Goal: Obtain resource: Download file/media

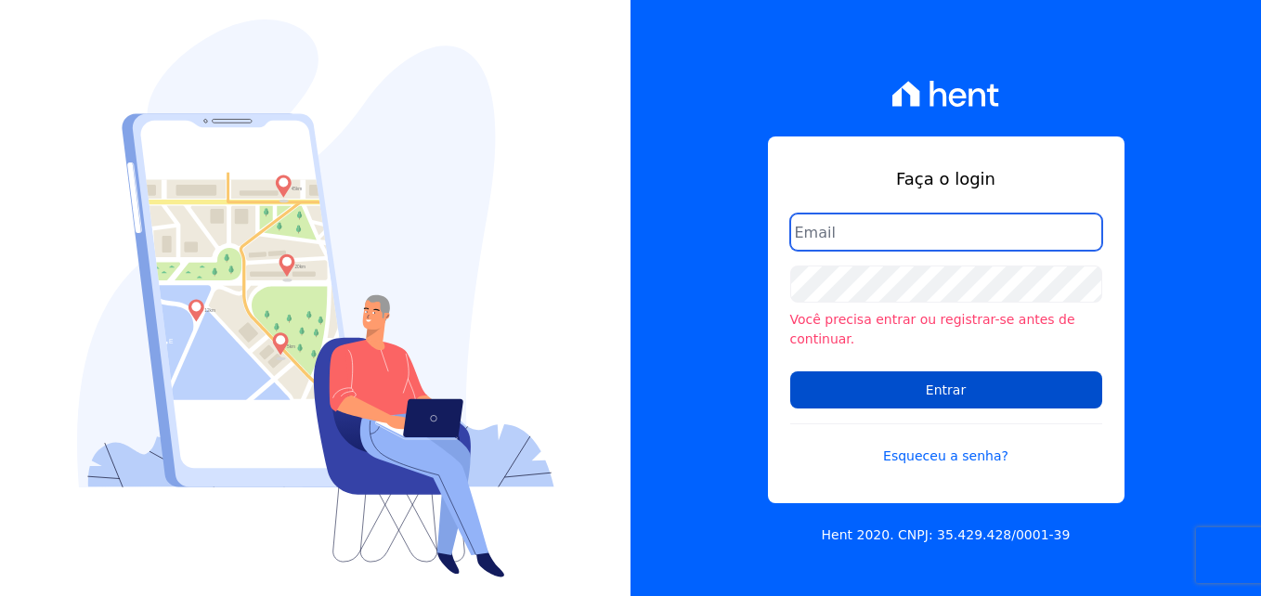
type input "fabio.ishii@granviver.com.br"
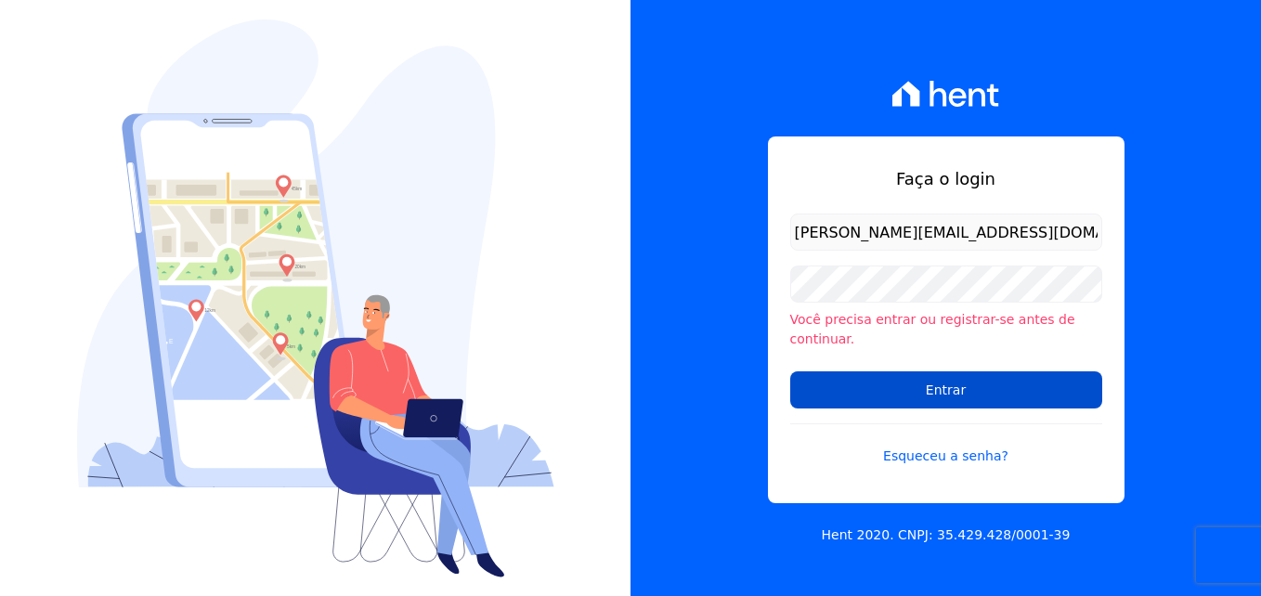
click at [957, 380] on input "Entrar" at bounding box center [946, 389] width 312 height 37
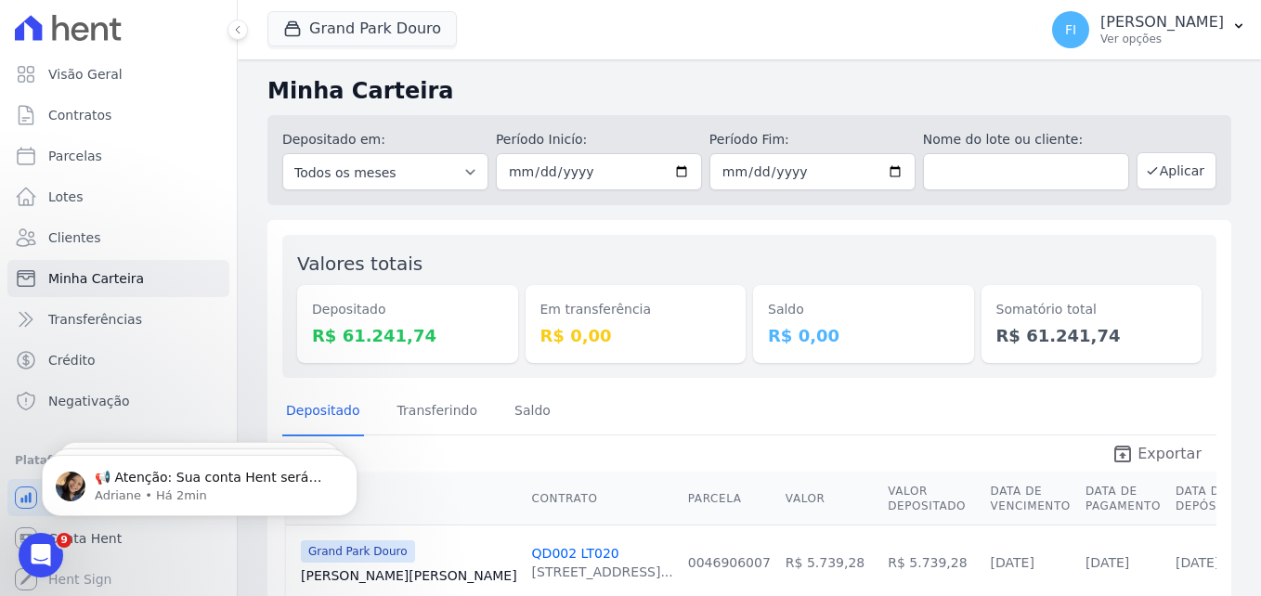
click at [1161, 452] on span "Exportar" at bounding box center [1169, 454] width 64 height 22
click at [674, 162] on input "2023-08-01" at bounding box center [599, 171] width 206 height 37
click at [680, 170] on input "2023-08-01" at bounding box center [599, 171] width 206 height 37
type input "2024-08-01"
click at [891, 168] on input "2023-08-31" at bounding box center [812, 171] width 206 height 37
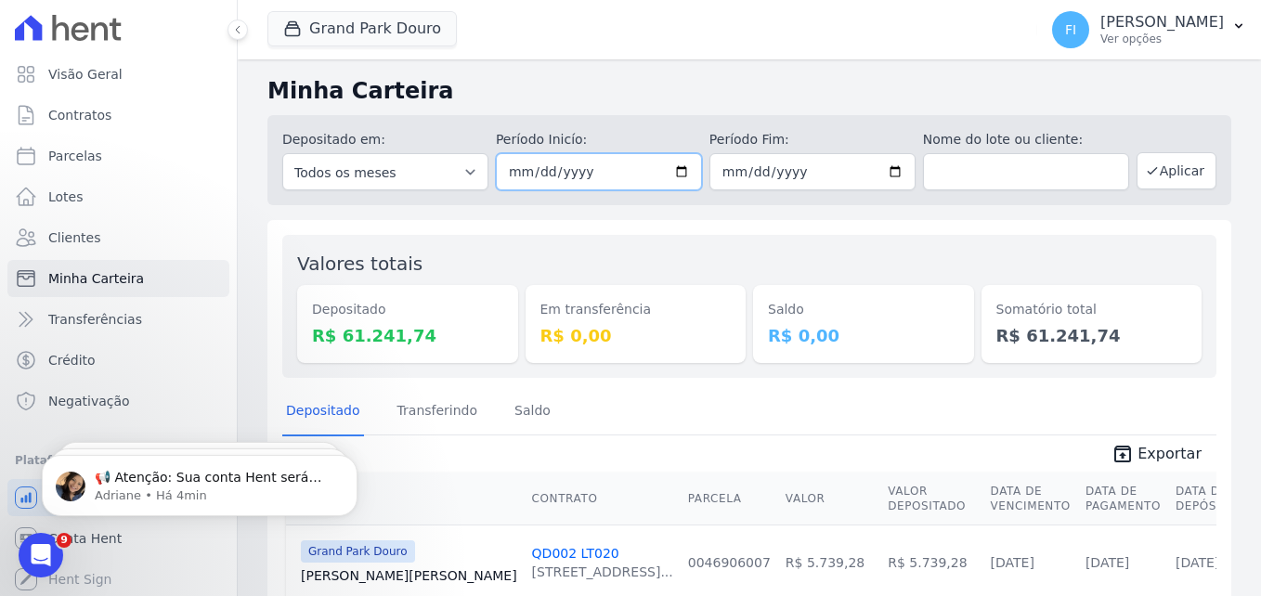
type input "2024-05-29"
click at [675, 169] on input "2024-08-01" at bounding box center [599, 171] width 206 height 37
type input "[DATE]"
click at [892, 175] on input "2024-05-29" at bounding box center [812, 171] width 206 height 37
type input "[DATE]"
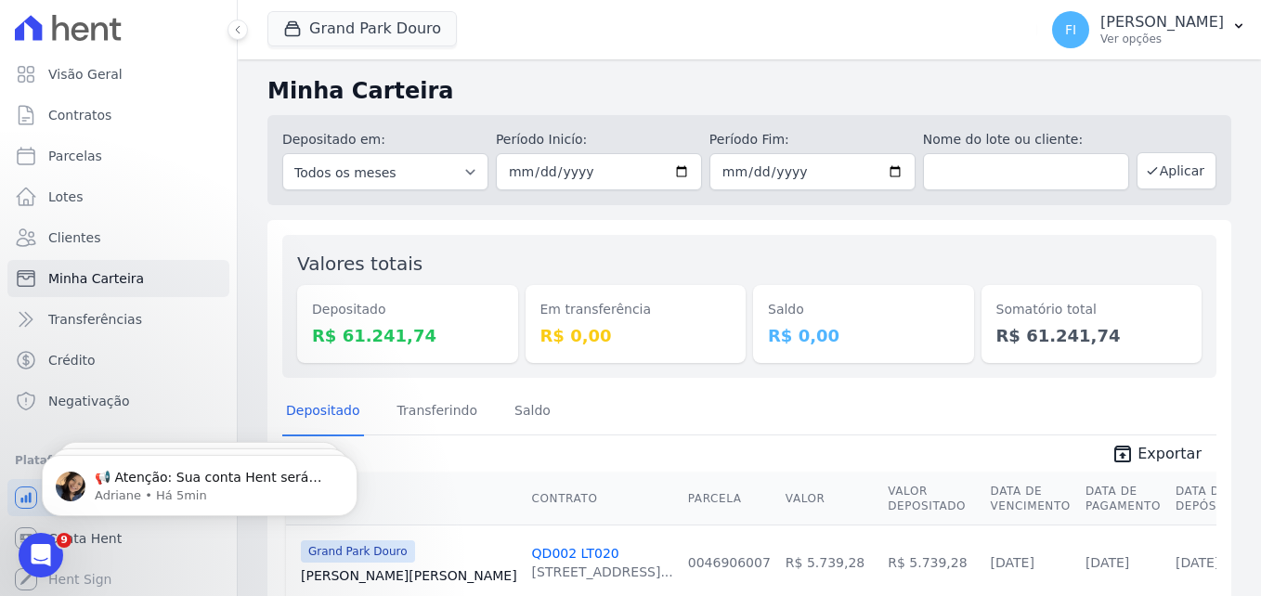
click at [787, 253] on div "Saldo R$ 0,00" at bounding box center [863, 306] width 221 height 113
click at [1159, 171] on button "Aplicar" at bounding box center [1176, 170] width 80 height 37
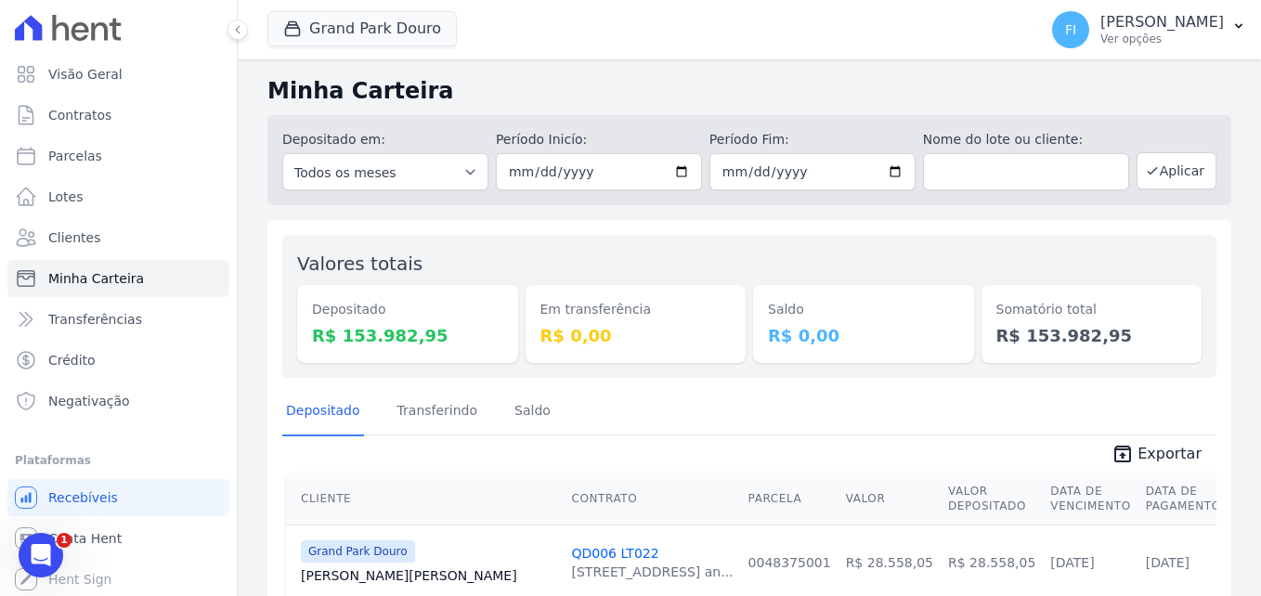
drag, startPoint x: 1010, startPoint y: 337, endPoint x: 1088, endPoint y: 336, distance: 78.0
click at [1088, 336] on dd "R$ 153.982,95" at bounding box center [1091, 335] width 191 height 25
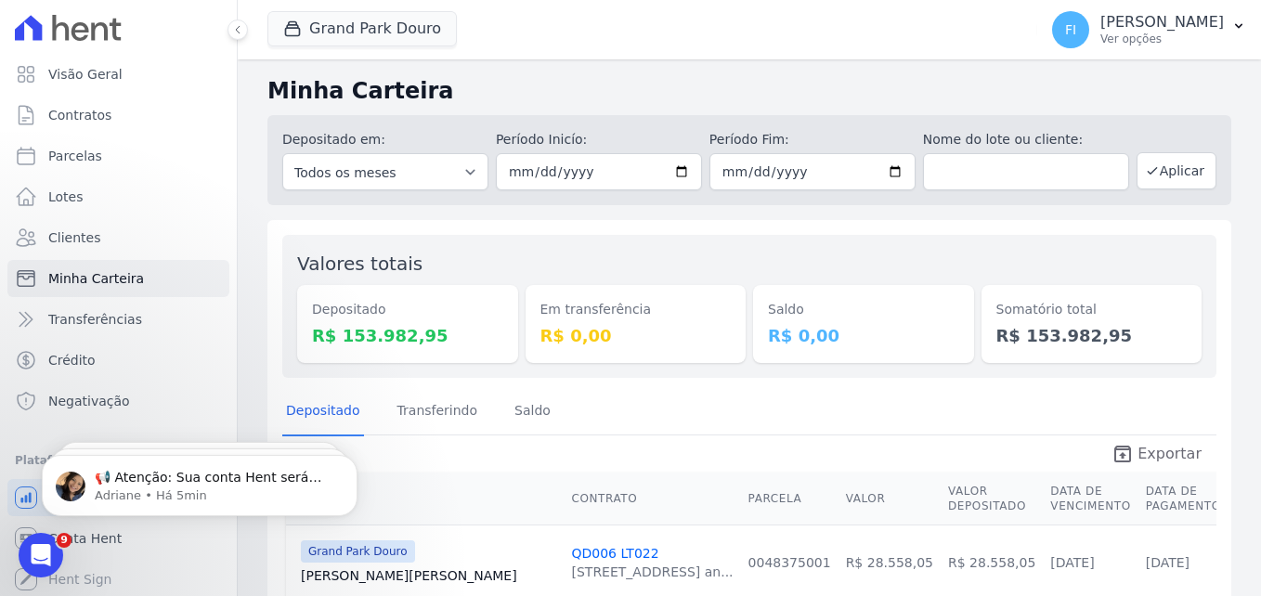
click at [1175, 460] on span "Exportar" at bounding box center [1169, 454] width 64 height 22
copy dd "153.982,95"
